Goal: Task Accomplishment & Management: Manage account settings

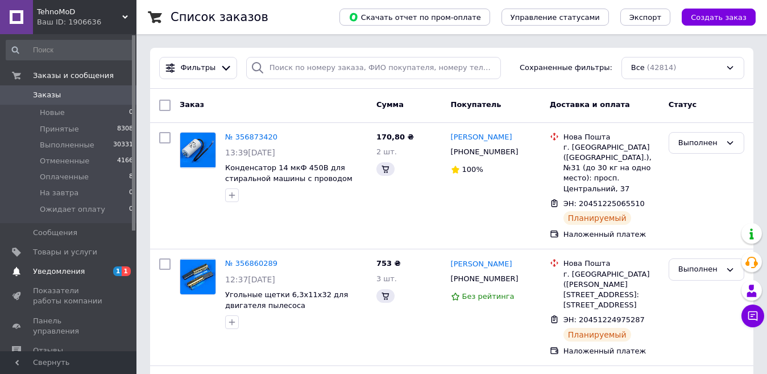
click at [84, 278] on link "Уведомления 1 1" at bounding box center [70, 271] width 140 height 19
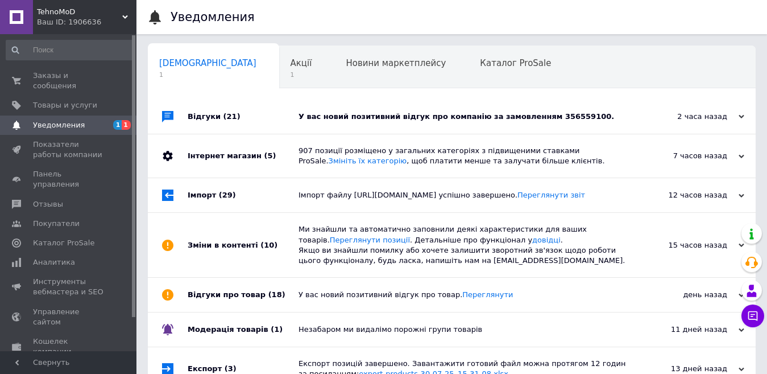
click at [269, 114] on div "Відгуки (21)" at bounding box center [243, 117] width 111 height 34
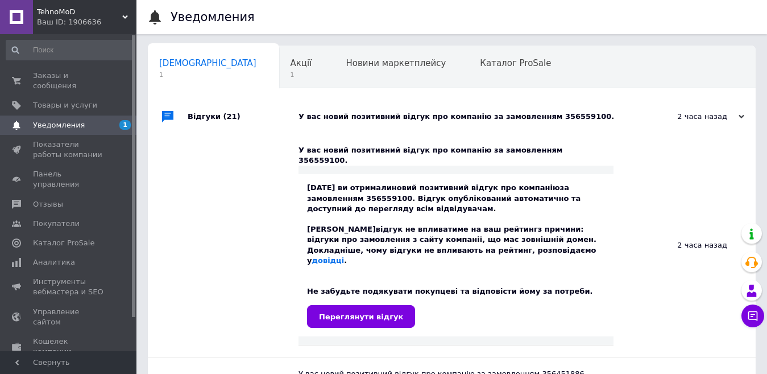
click at [279, 82] on div "Акції 1" at bounding box center [307, 67] width 56 height 43
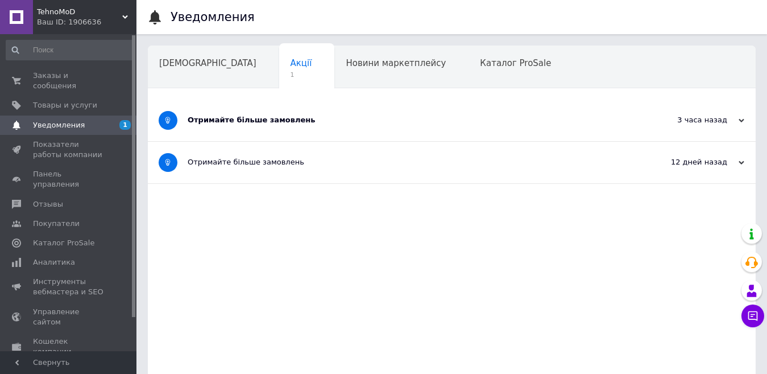
click at [301, 127] on div "Отримайте більше замовлень" at bounding box center [409, 121] width 443 height 42
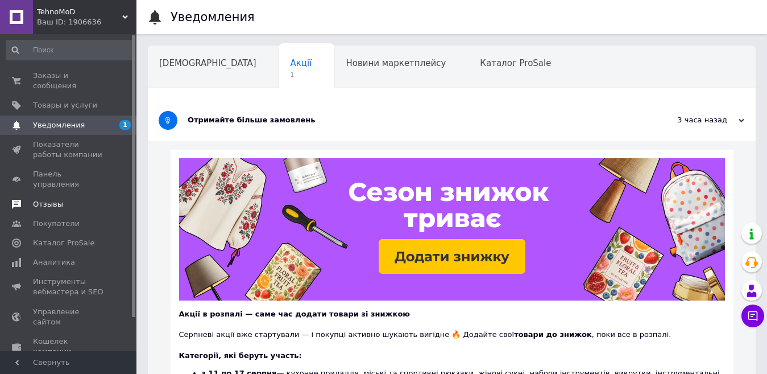
scroll to position [57, 0]
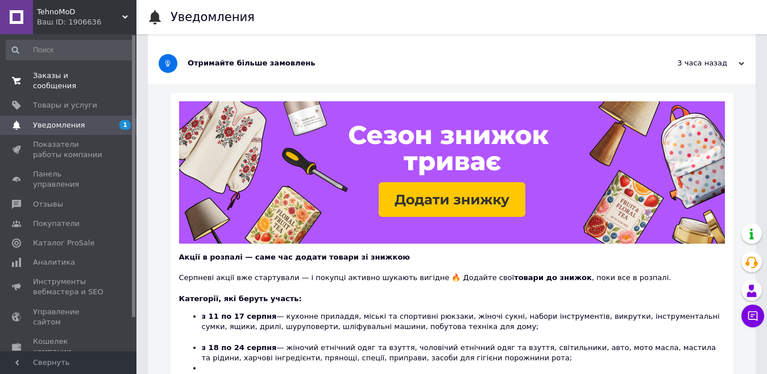
click at [107, 76] on span "0 0" at bounding box center [120, 81] width 31 height 20
